Goal: Book appointment/travel/reservation

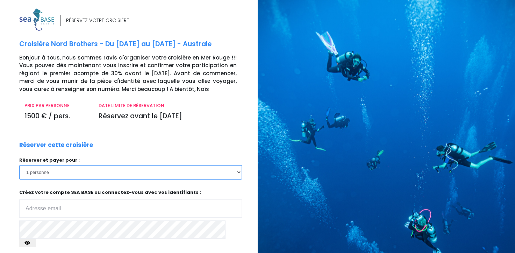
click at [91, 173] on select "1 personne 2 personnes 3 personnes 4 personnes 5 personnes 6 personnes" at bounding box center [130, 172] width 223 height 14
click at [19, 165] on select "1 personne 2 personnes 3 personnes 4 personnes 5 personnes 6 personnes" at bounding box center [130, 172] width 223 height 14
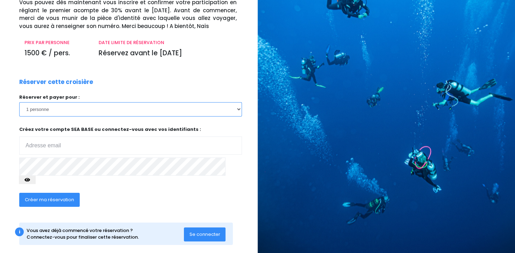
scroll to position [28, 0]
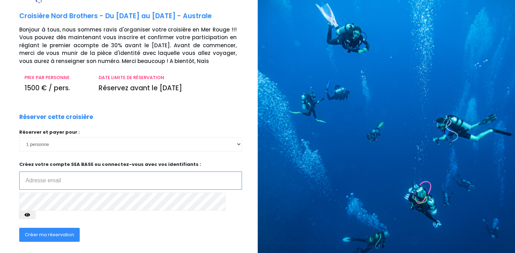
click at [76, 181] on input "email" at bounding box center [130, 180] width 223 height 18
type input "denis.knuts@gmail.com"
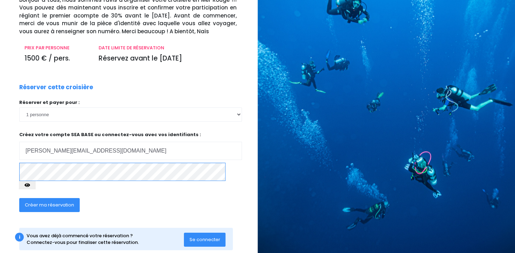
scroll to position [63, 0]
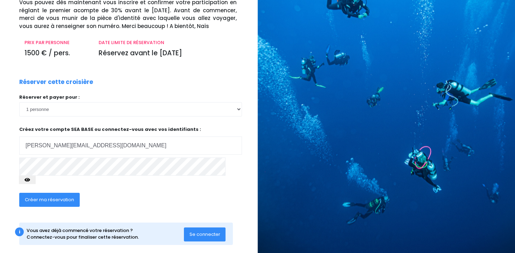
click at [52, 196] on span "Créer ma réservation" at bounding box center [49, 199] width 49 height 7
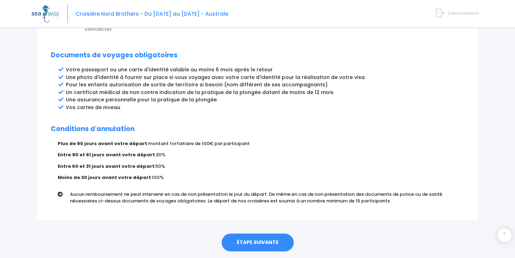
scroll to position [374, 0]
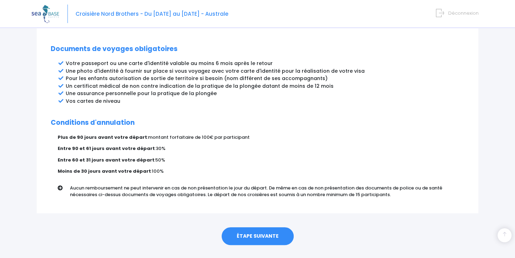
drag, startPoint x: 241, startPoint y: 219, endPoint x: 244, endPoint y: 222, distance: 4.0
click at [241, 227] on link "ÉTAPE SUIVANTE" at bounding box center [258, 236] width 72 height 18
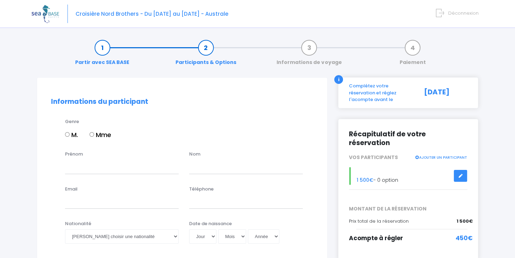
click at [66, 134] on input "M." at bounding box center [67, 134] width 5 height 5
radio input "true"
click at [91, 171] on input "Prénom" at bounding box center [122, 167] width 114 height 14
click at [77, 166] on input "Prénom" at bounding box center [122, 167] width 114 height 14
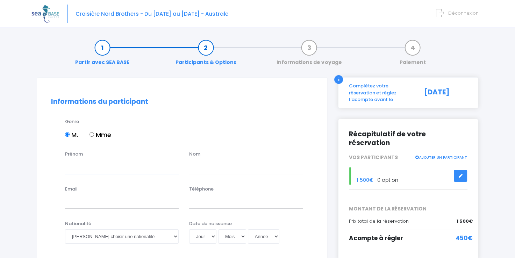
click at [91, 168] on input "Prénom" at bounding box center [122, 167] width 114 height 14
type input "Denis"
click at [212, 168] on input "text" at bounding box center [246, 167] width 114 height 14
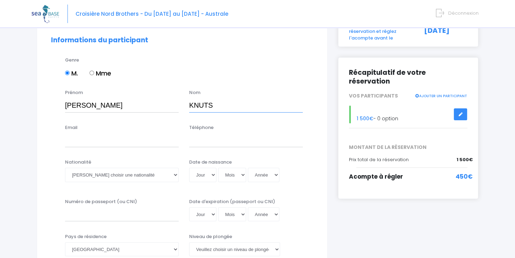
scroll to position [70, 0]
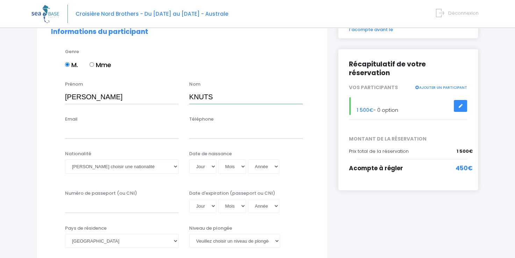
type input "KNUTS"
click at [90, 138] on input "Email" at bounding box center [122, 132] width 114 height 14
type input "denis.knuts@gmail.com"
type input "0478824761"
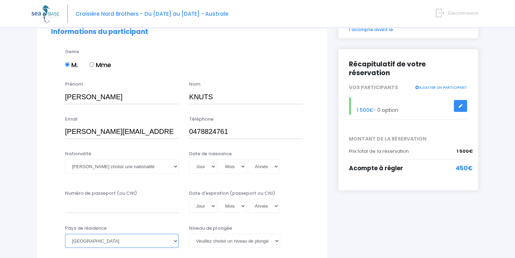
select select "Belgique"
click at [174, 164] on select "Veuillez choisir une nationalité Afghane Albanaise Algerienne Allemande America…" at bounding box center [122, 166] width 114 height 14
select select "Belge"
click at [65, 159] on select "Veuillez choisir une nationalité Afghane Albanaise Algerienne Allemande America…" at bounding box center [122, 166] width 114 height 14
click at [212, 166] on select "Jour 01 02 03 04 05 06 07 08 09 10 11 12 13 14 15 16 17 18 19 20 21 22 23 24 25…" at bounding box center [202, 166] width 27 height 14
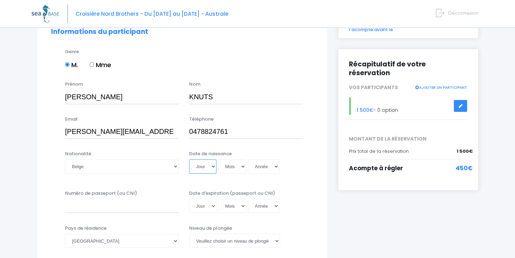
select select "14"
click at [189, 159] on select "Jour 01 02 03 04 05 06 07 08 09 10 11 12 13 14 15 16 17 18 19 20 21 22 23 24 25…" at bounding box center [202, 166] width 27 height 14
click at [239, 165] on select "Mois 01 02 03 04 05 06 07 08 09 10 11 12" at bounding box center [232, 166] width 28 height 14
select select "08"
click at [218, 159] on select "Mois 01 02 03 04 05 06 07 08 09 10 11 12" at bounding box center [232, 166] width 28 height 14
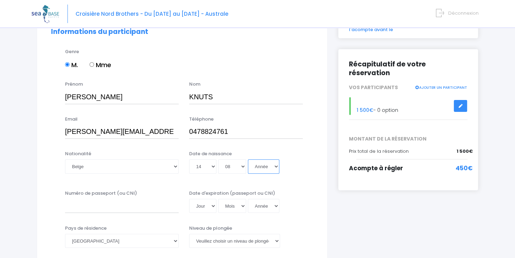
click at [274, 165] on select "Année 2045 2044 2043 2042 2041 2040 2039 2038 2037 2036 2035 2034 2033 2032 203…" at bounding box center [263, 166] width 31 height 14
click at [275, 166] on select "Année 2045 2044 2043 2042 2041 2040 2039 2038 2037 2036 2035 2034 2033 2032 203…" at bounding box center [263, 166] width 31 height 14
select select "1981"
click at [248, 159] on select "Année 2045 2044 2043 2042 2041 2040 2039 2038 2037 2036 2035 2034 2033 2032 203…" at bounding box center [263, 166] width 31 height 14
type input "1981-08-14"
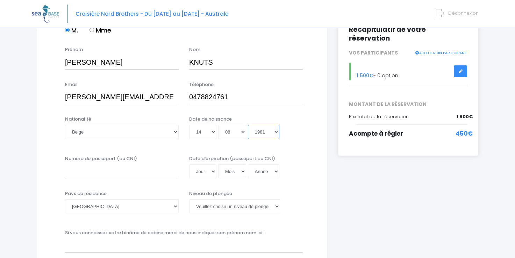
scroll to position [105, 0]
click at [276, 205] on select "Veuillez choisir un niveau de plongée Non plongeur Junior OW diver Adventure OW…" at bounding box center [234, 206] width 91 height 14
select select "MF1"
click at [189, 199] on select "Veuillez choisir un niveau de plongée Non plongeur Junior OW diver Adventure OW…" at bounding box center [234, 206] width 91 height 14
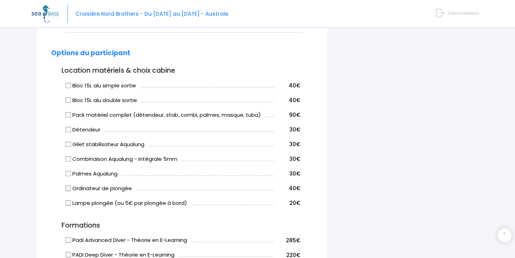
scroll to position [315, 0]
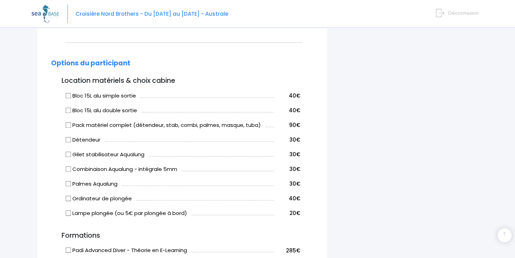
drag, startPoint x: 66, startPoint y: 107, endPoint x: 66, endPoint y: 116, distance: 8.7
click at [66, 107] on input "Bloc 15L alu double sortie" at bounding box center [68, 110] width 6 height 6
checkbox input "true"
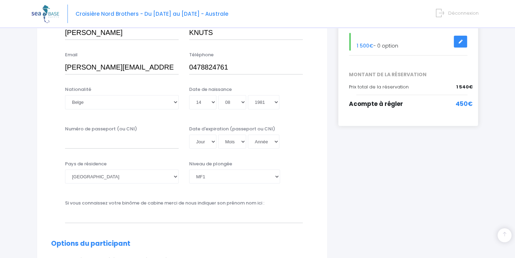
scroll to position [128, 0]
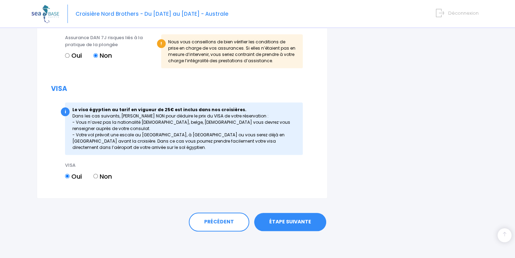
click at [301, 226] on link "ÉTAPE SUIVANTE" at bounding box center [290, 222] width 72 height 18
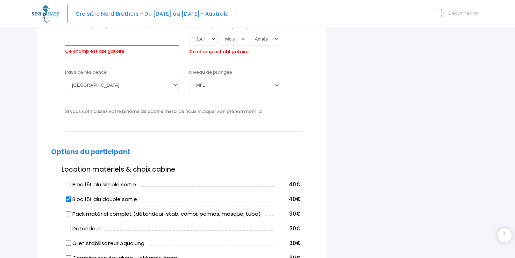
scroll to position [199, 0]
